Goal: Task Accomplishment & Management: Manage account settings

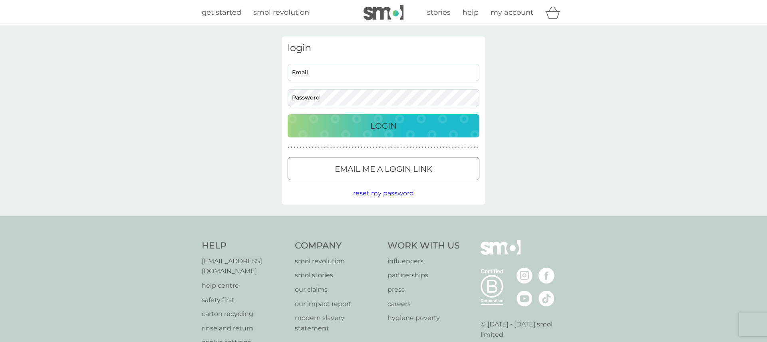
type input "[PERSON_NAME][EMAIL_ADDRESS][DOMAIN_NAME]"
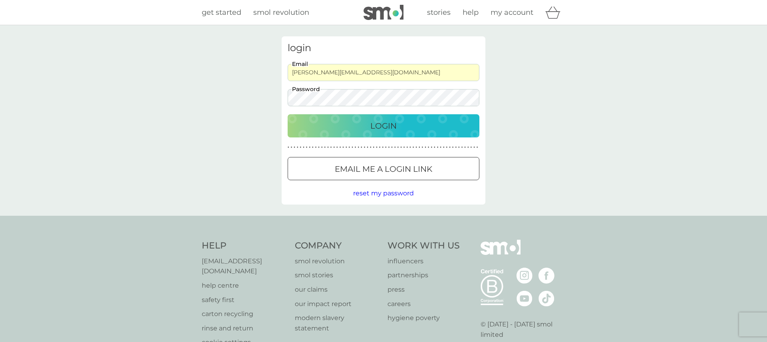
click at [375, 123] on p "Login" at bounding box center [383, 125] width 26 height 13
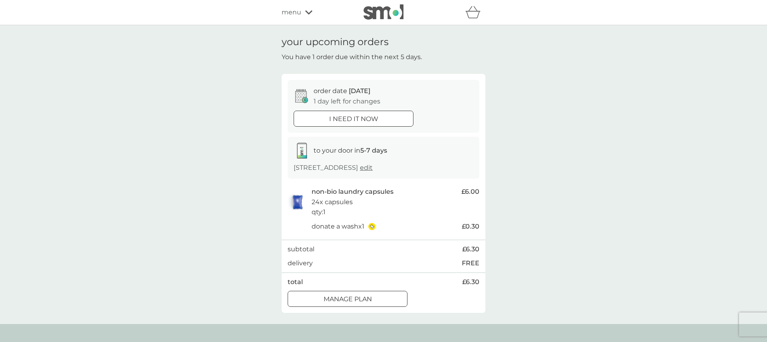
click at [307, 10] on icon at bounding box center [308, 12] width 7 height 5
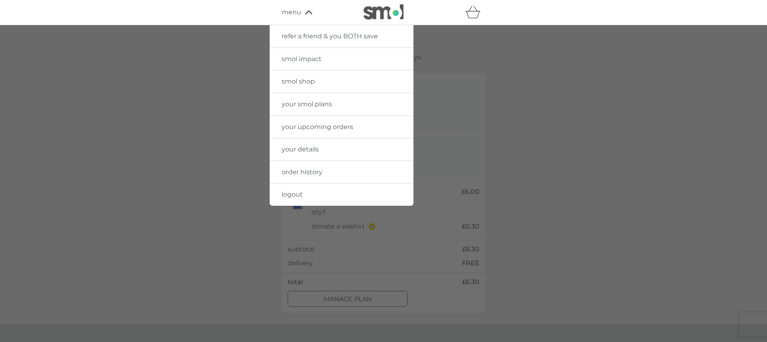
click at [317, 105] on span "your smol plans" at bounding box center [307, 104] width 50 height 8
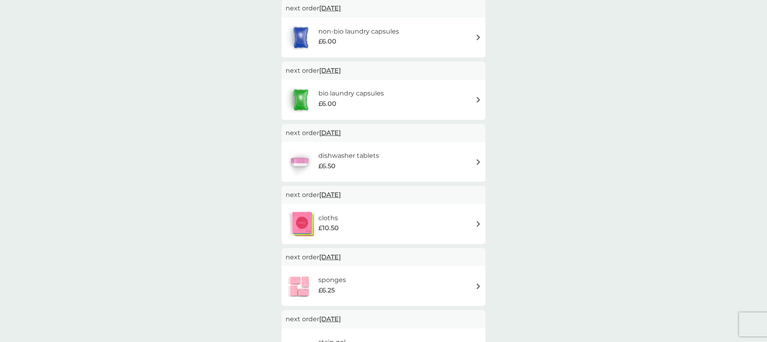
scroll to position [163, 0]
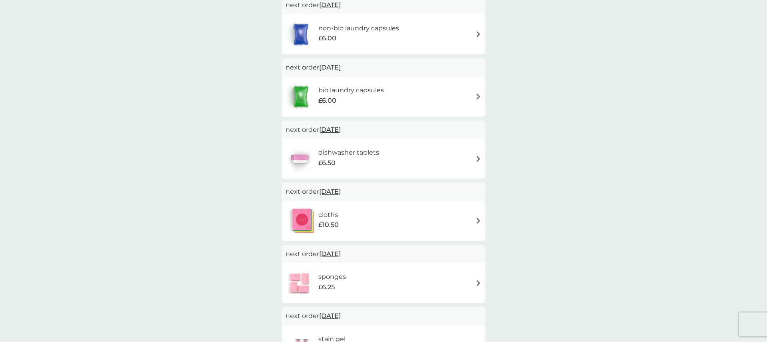
click at [334, 91] on h6 "bio laundry capsules" at bounding box center [351, 90] width 66 height 10
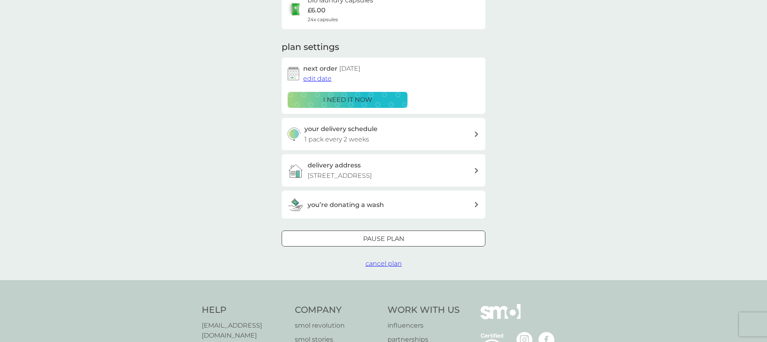
scroll to position [77, 0]
click at [352, 135] on p "1 pack every 2 weeks" at bounding box center [336, 140] width 65 height 10
select select "14"
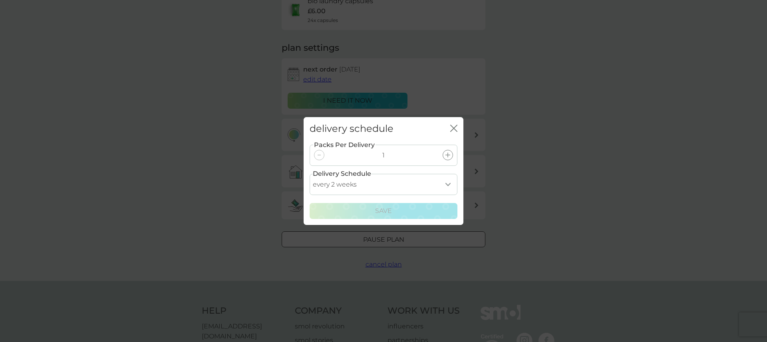
click at [450, 186] on select "every 1 week every 2 weeks every 3 weeks every 4 weeks every 5 weeks every 6 we…" at bounding box center [384, 184] width 148 height 21
drag, startPoint x: 453, startPoint y: 127, endPoint x: 387, endPoint y: 139, distance: 67.2
click at [453, 127] on icon "close" at bounding box center [452, 128] width 3 height 6
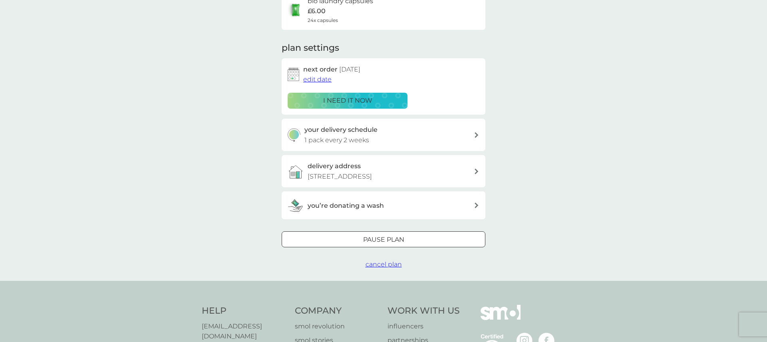
click at [337, 139] on p "1 pack every 2 weeks" at bounding box center [336, 140] width 65 height 10
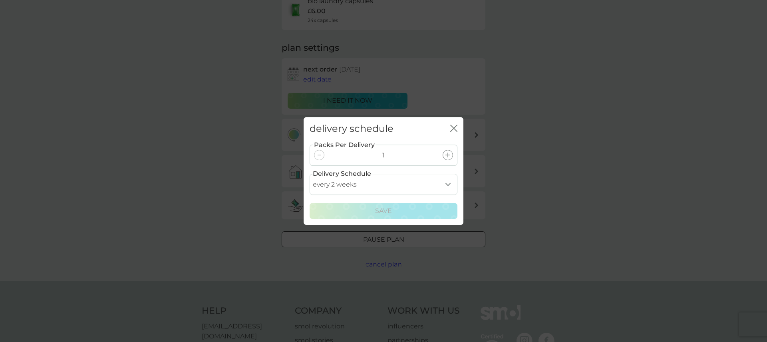
click at [447, 184] on select "every 1 week every 2 weeks every 3 weeks every 4 weeks every 5 weeks every 6 we…" at bounding box center [384, 184] width 148 height 21
select select "21"
click at [310, 174] on select "every 1 week every 2 weeks every 3 weeks every 4 weeks every 5 weeks every 6 we…" at bounding box center [384, 184] width 148 height 21
click at [374, 208] on div "Save" at bounding box center [383, 211] width 137 height 10
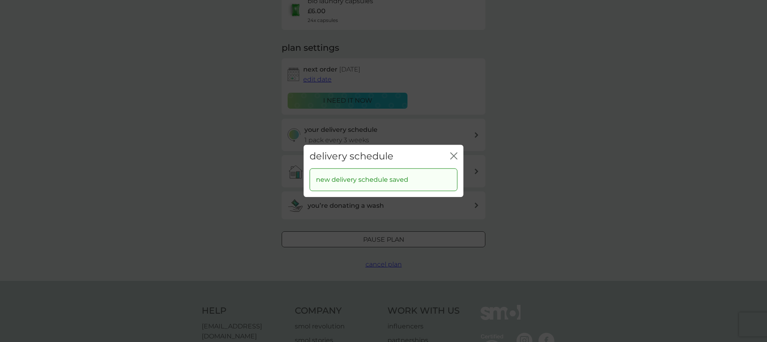
drag, startPoint x: 455, startPoint y: 157, endPoint x: 410, endPoint y: 153, distance: 44.9
click at [453, 156] on g "close" at bounding box center [454, 156] width 6 height 6
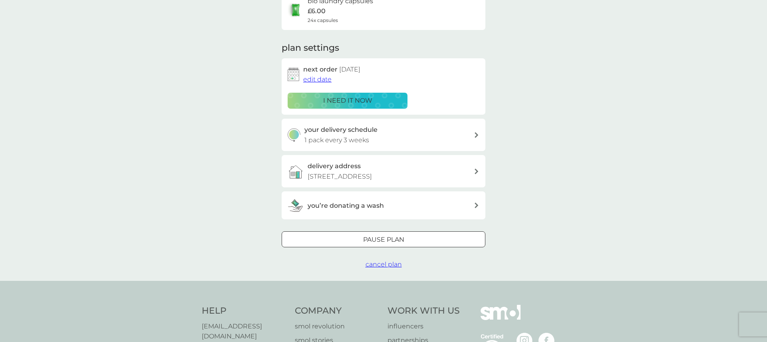
scroll to position [0, 0]
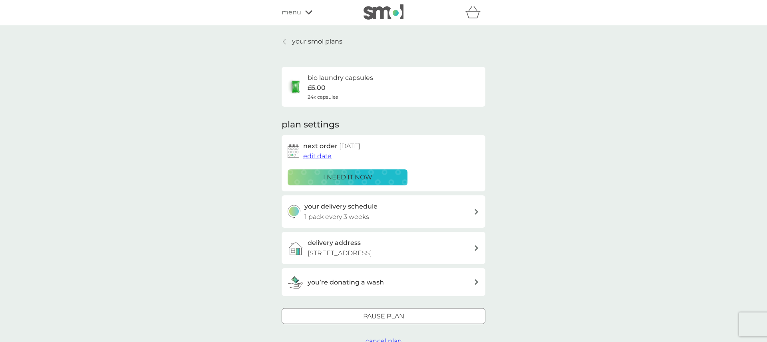
click at [285, 40] on icon at bounding box center [284, 42] width 3 height 6
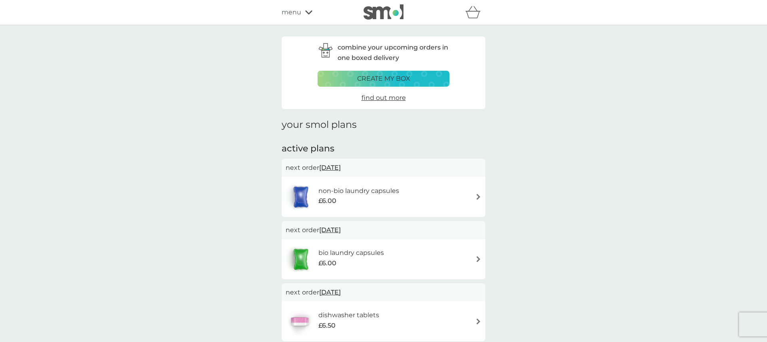
click at [345, 192] on h6 "non-bio laundry capsules" at bounding box center [358, 191] width 81 height 10
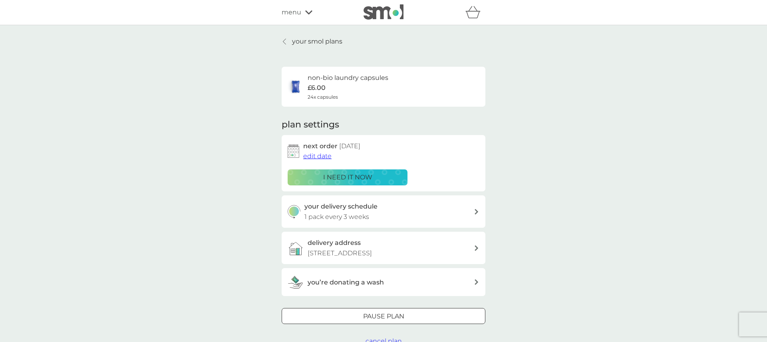
click at [356, 212] on p "1 pack every 3 weeks" at bounding box center [336, 217] width 65 height 10
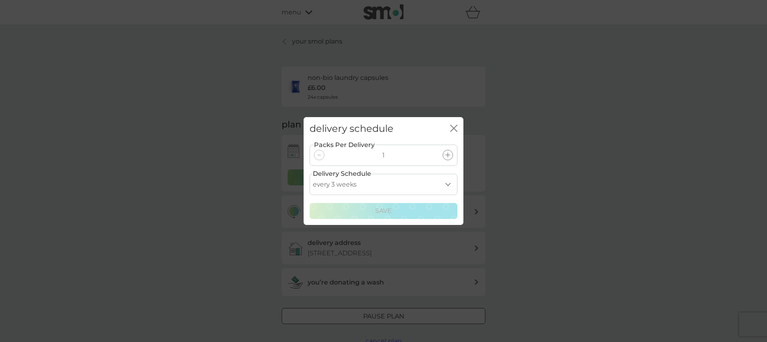
click at [447, 185] on select "every 1 week every 2 weeks every 3 weeks every 4 weeks every 5 weeks every 6 we…" at bounding box center [384, 184] width 148 height 21
select select "14"
click at [310, 174] on select "every 1 week every 2 weeks every 3 weeks every 4 weeks every 5 weeks every 6 we…" at bounding box center [384, 184] width 148 height 21
drag, startPoint x: 384, startPoint y: 210, endPoint x: 303, endPoint y: 205, distance: 81.2
click at [380, 210] on p "Save" at bounding box center [383, 211] width 17 height 10
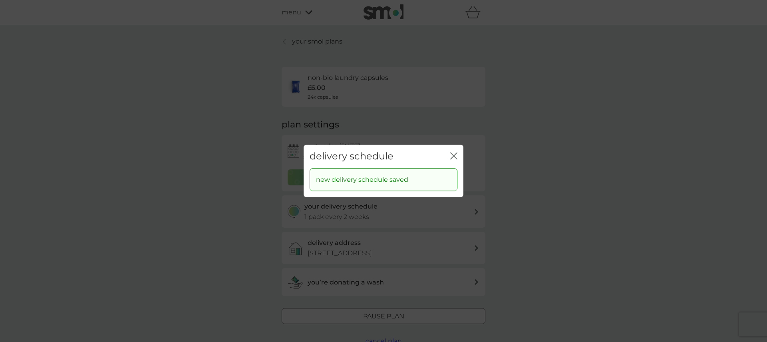
drag, startPoint x: 455, startPoint y: 155, endPoint x: 407, endPoint y: 152, distance: 47.2
click at [455, 155] on icon "close" at bounding box center [455, 156] width 3 height 6
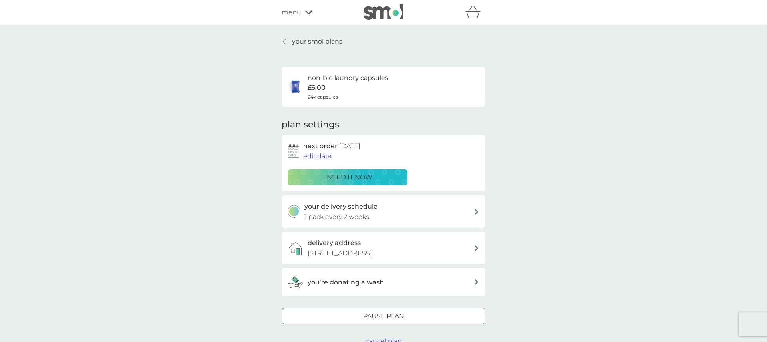
click at [473, 16] on icon "basket" at bounding box center [472, 12] width 15 height 12
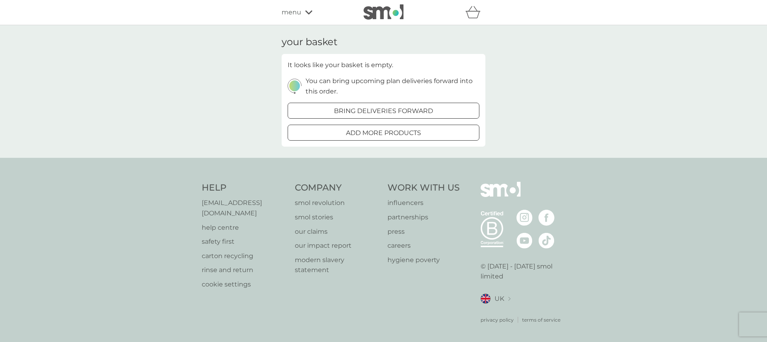
click at [193, 60] on div "your basket It looks like your basket is empty. You can bring upcoming plan del…" at bounding box center [383, 91] width 767 height 133
click at [296, 11] on span "menu" at bounding box center [292, 12] width 20 height 10
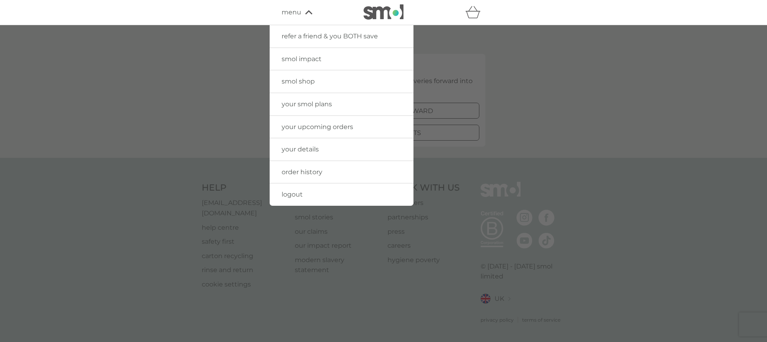
click at [287, 197] on span "logout" at bounding box center [292, 195] width 21 height 8
